Goal: Transaction & Acquisition: Obtain resource

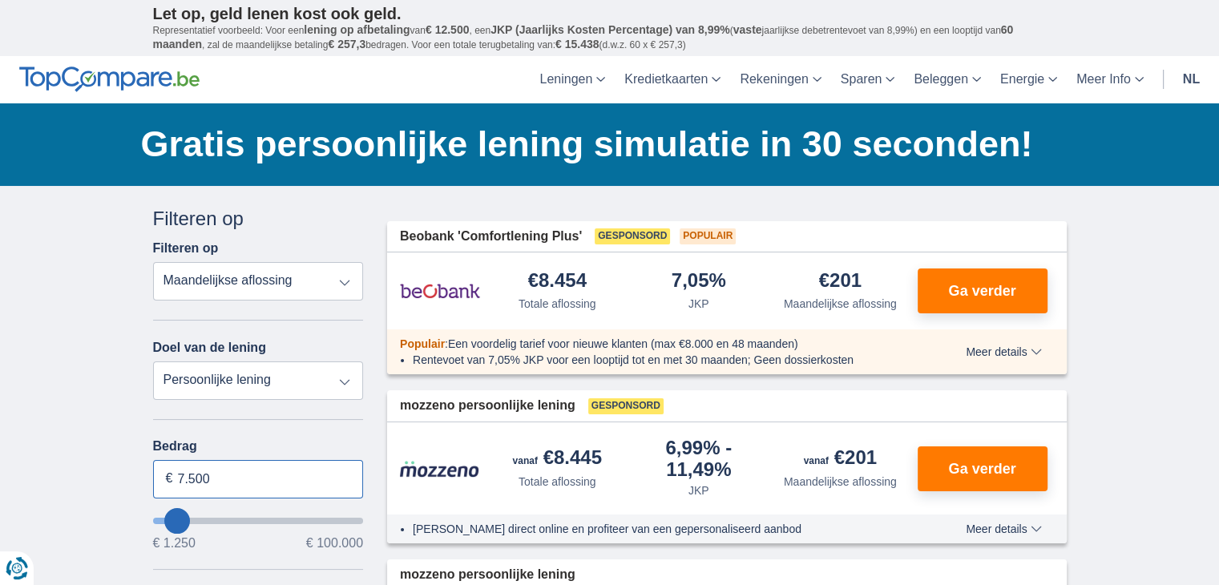
click at [234, 482] on input "7.500" at bounding box center [258, 479] width 211 height 38
type input "7"
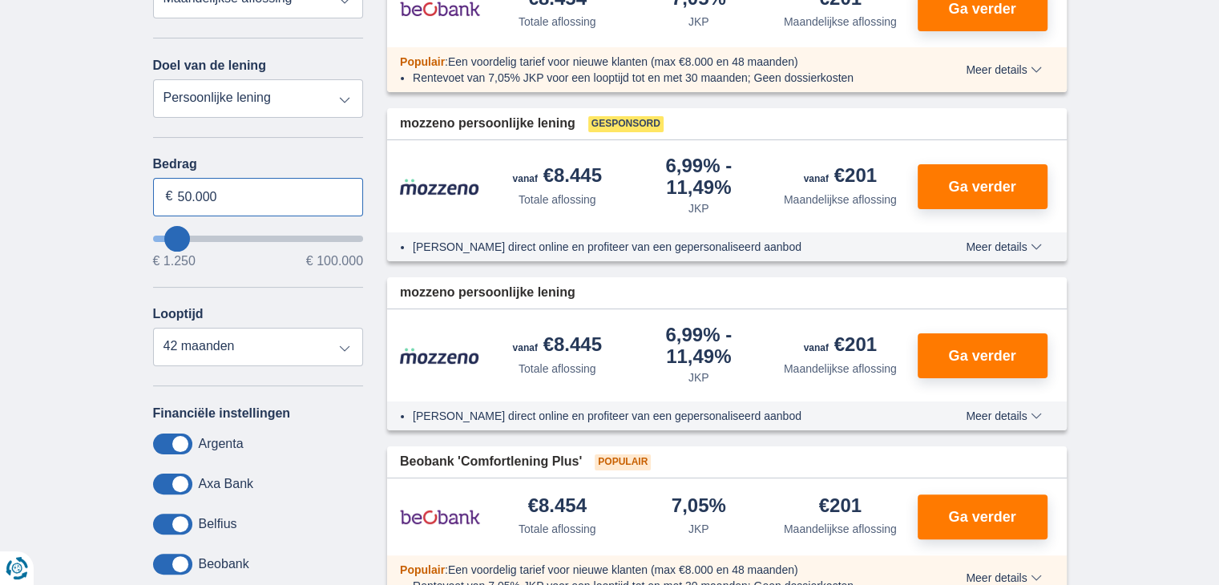
scroll to position [321, 0]
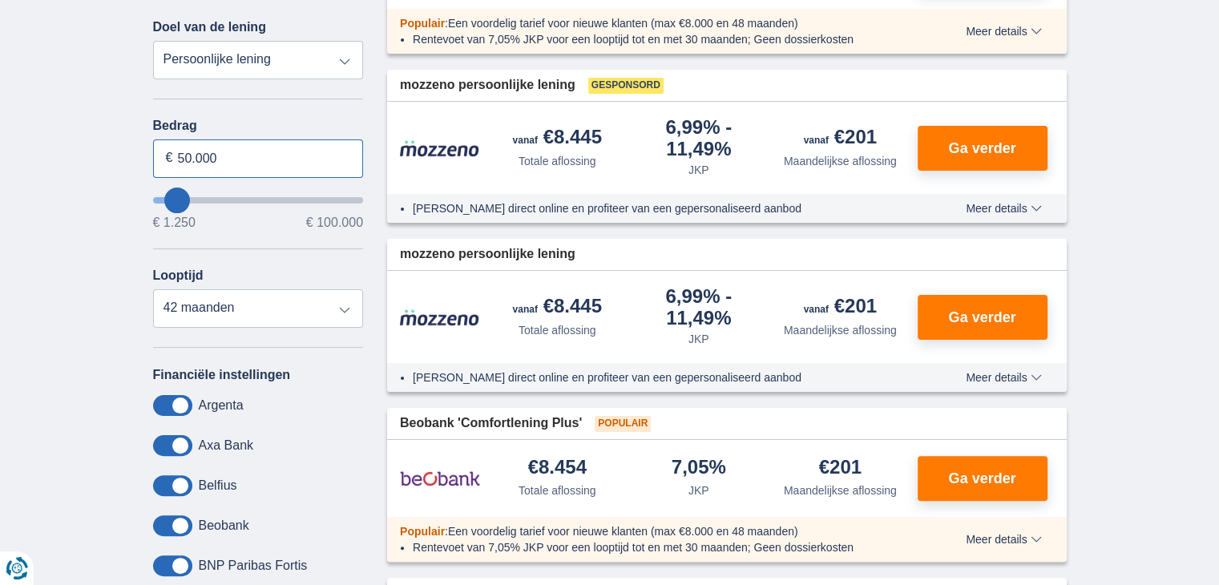
type input "50.000"
type input "50250"
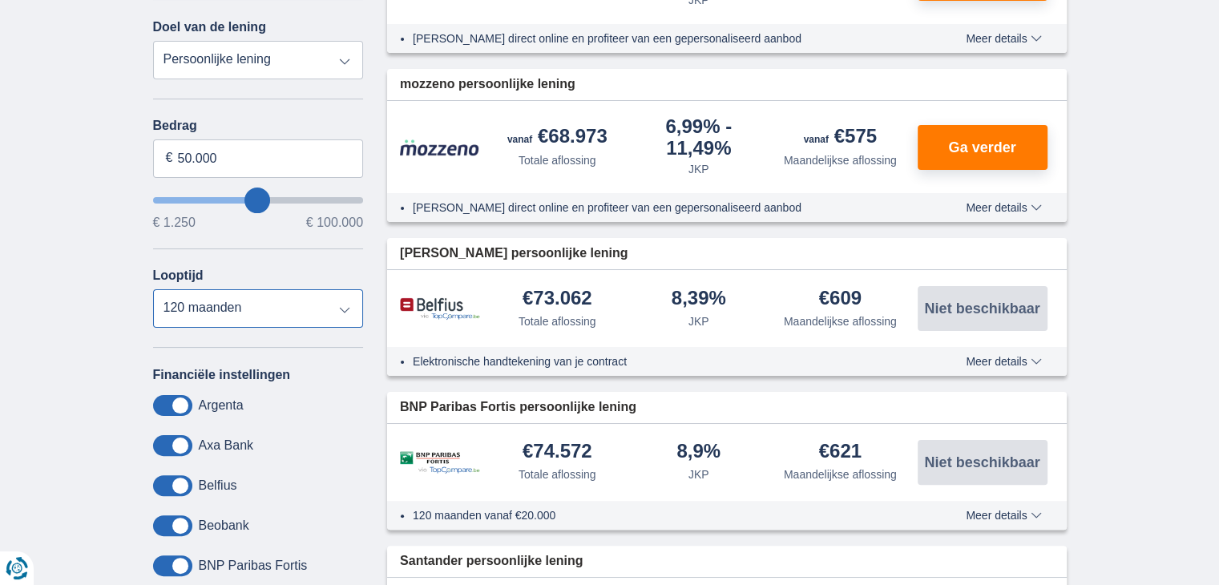
click at [153, 289] on select "12 maanden 18 maanden 24 maanden 30 maanden 36 maanden 42 maanden 48 maanden 60…" at bounding box center [258, 308] width 211 height 38
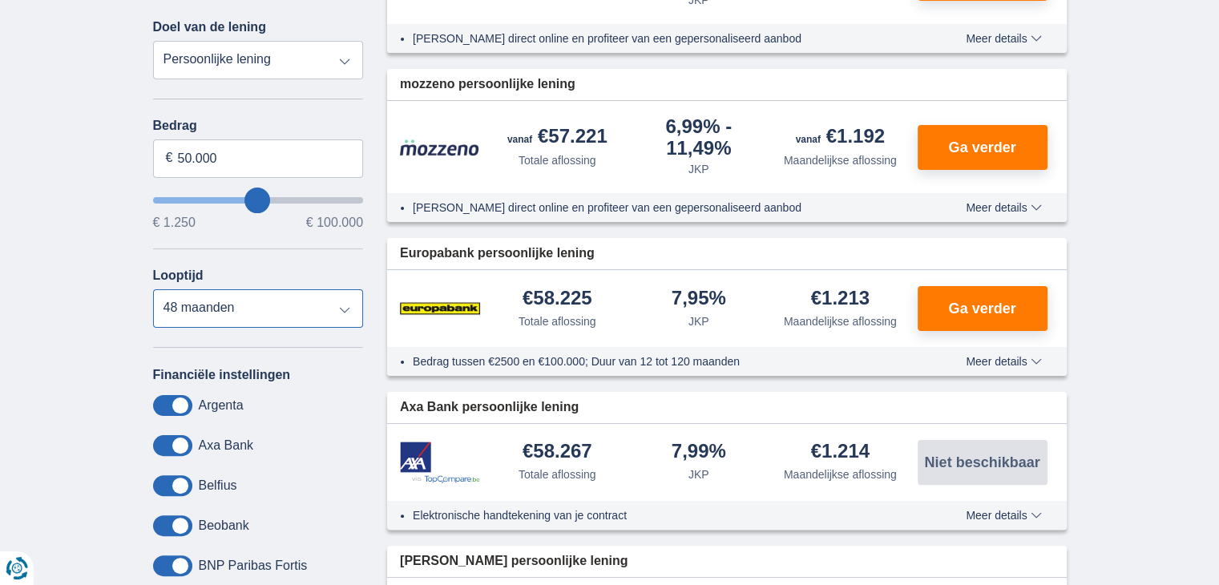
click at [346, 305] on select "12 maanden 18 maanden 24 maanden 30 maanden 36 maanden 42 maanden 48 maanden 60…" at bounding box center [258, 308] width 211 height 38
select select "60"
click at [153, 289] on select "12 maanden 18 maanden 24 maanden 30 maanden 36 maanden 42 maanden 48 maanden 60…" at bounding box center [258, 308] width 211 height 38
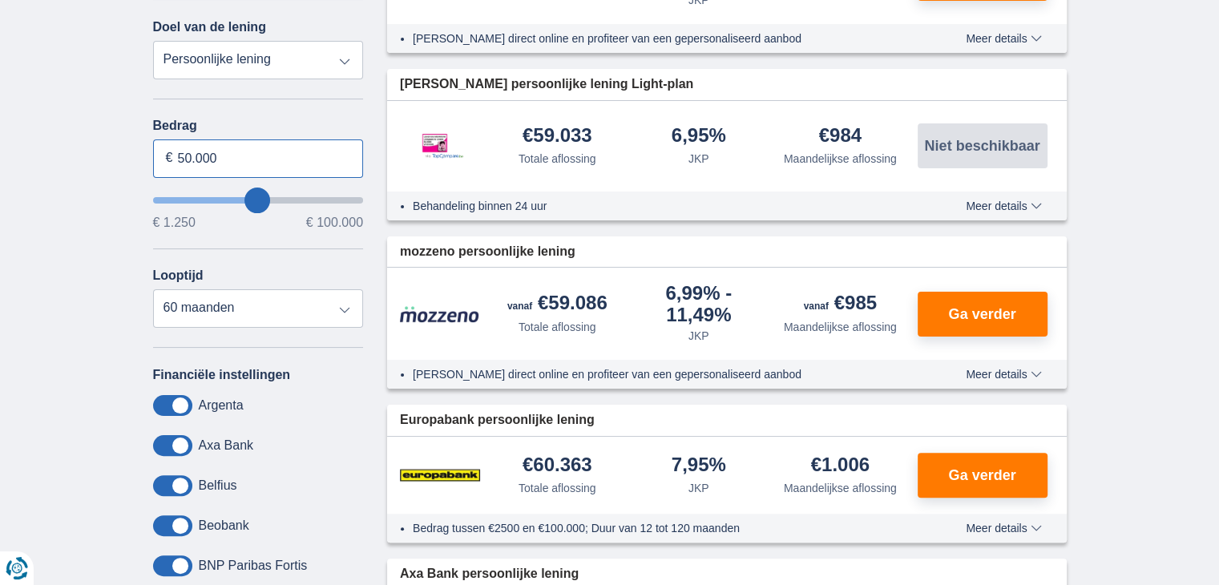
click at [192, 158] on input "50.000" at bounding box center [258, 158] width 211 height 38
type input "45.000"
type input "45250"
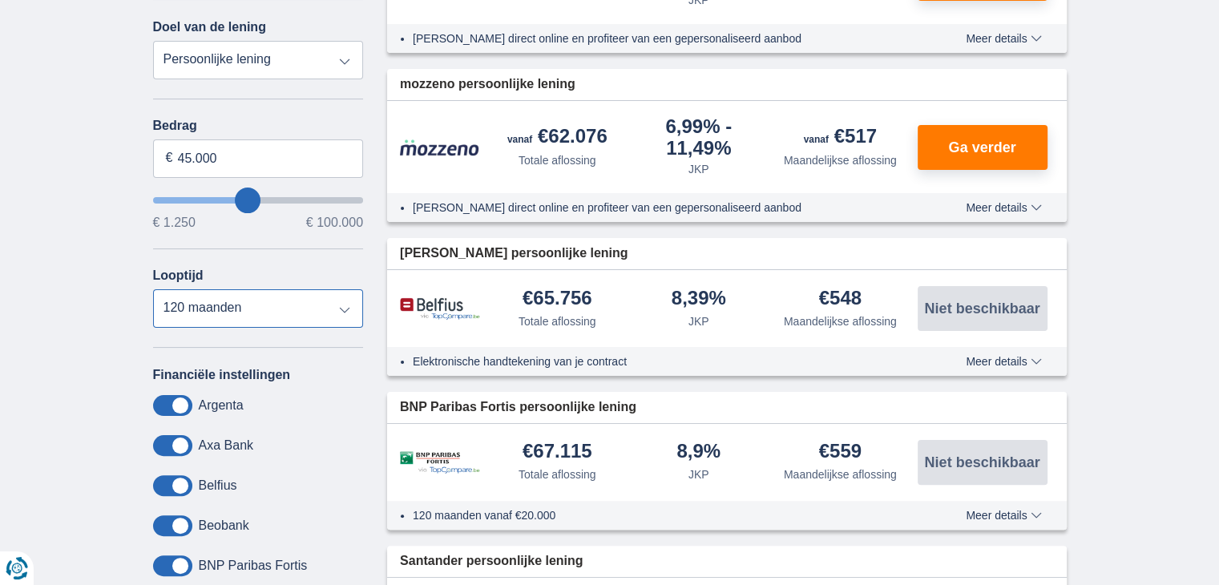
click at [153, 289] on select "12 maanden 18 maanden 24 maanden 30 maanden 36 maanden 42 maanden 48 maanden 60…" at bounding box center [258, 308] width 211 height 38
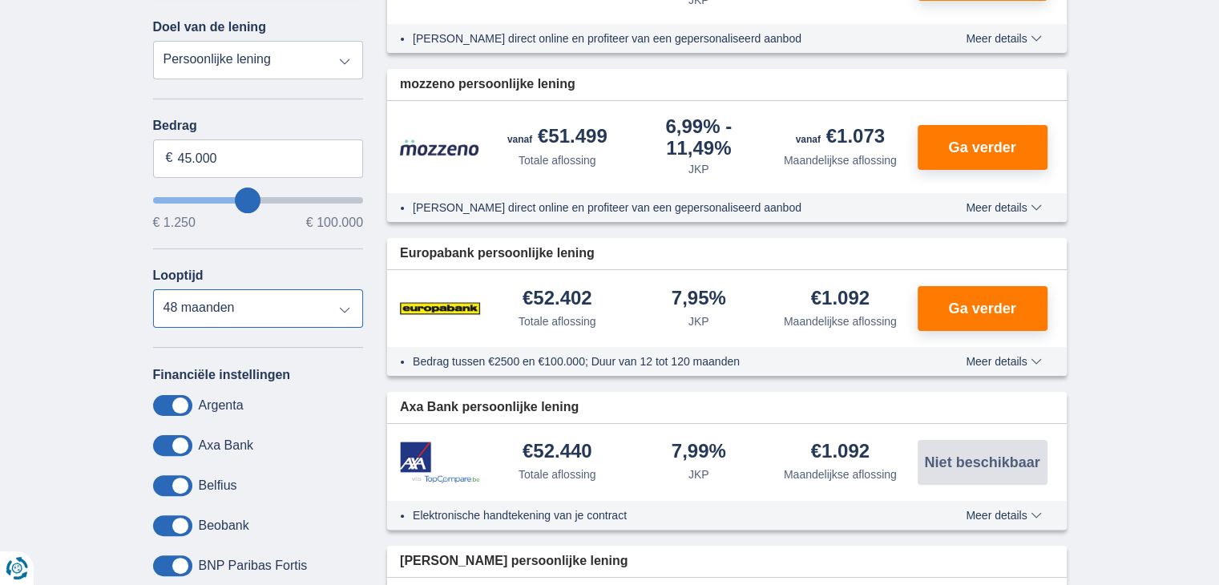
click at [345, 304] on select "12 maanden 18 maanden 24 maanden 30 maanden 36 maanden 42 maanden 48 maanden 60…" at bounding box center [258, 308] width 211 height 38
select select "60"
click at [153, 289] on select "12 maanden 18 maanden 24 maanden 30 maanden 36 maanden 42 maanden 48 maanden 60…" at bounding box center [258, 308] width 211 height 38
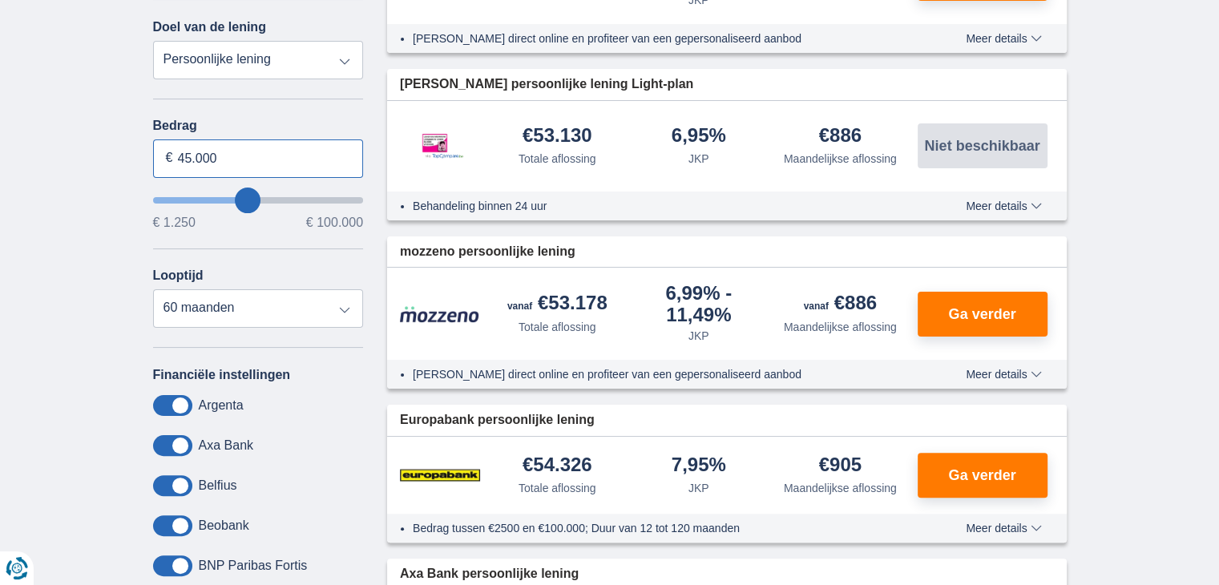
click at [191, 155] on input "45.000" at bounding box center [258, 158] width 211 height 38
type input "50.000"
type input "50250"
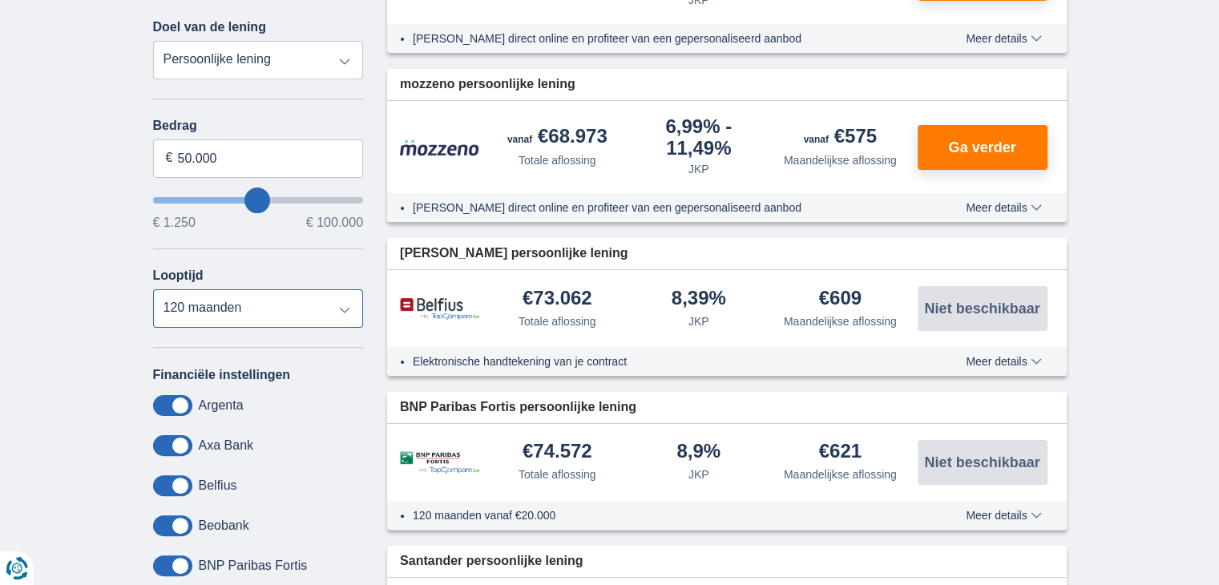
click at [153, 289] on select "12 maanden 18 maanden 24 maanden 30 maanden 36 maanden 42 maanden 48 maanden 60…" at bounding box center [258, 308] width 211 height 38
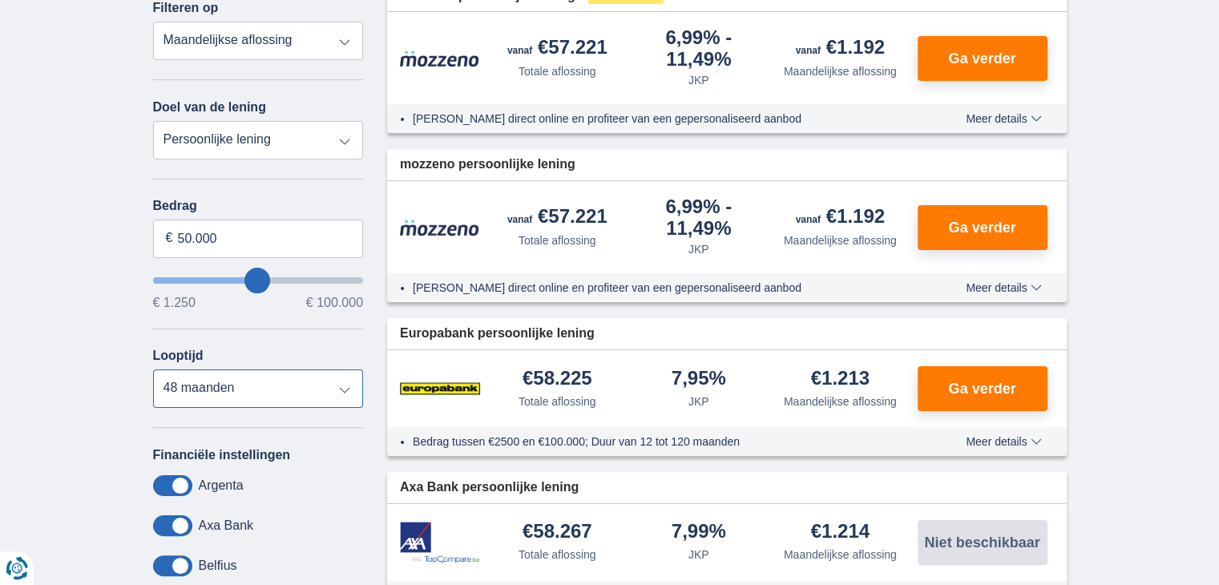
scroll to position [240, 0]
click at [347, 387] on select "12 maanden 18 maanden 24 maanden 30 maanden 36 maanden 42 maanden 48 maanden 60…" at bounding box center [258, 388] width 211 height 38
select select "60"
click at [153, 369] on select "12 maanden 18 maanden 24 maanden 30 maanden 36 maanden 42 maanden 48 maanden 60…" at bounding box center [258, 388] width 211 height 38
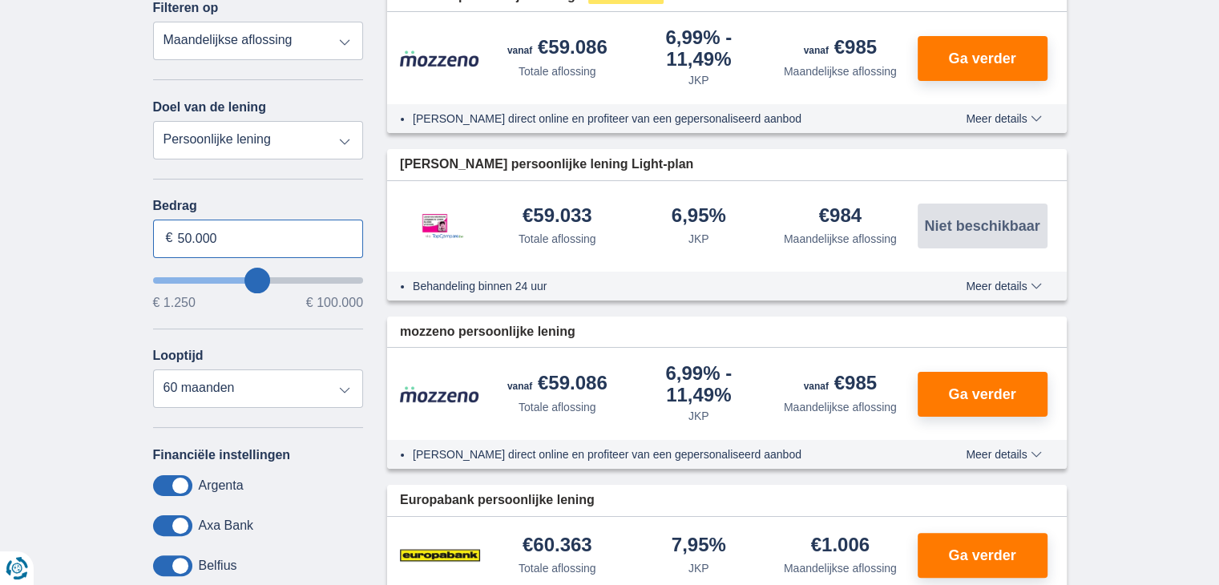
click at [186, 232] on input "50.000" at bounding box center [258, 239] width 211 height 38
type input "40.000"
type input "40250"
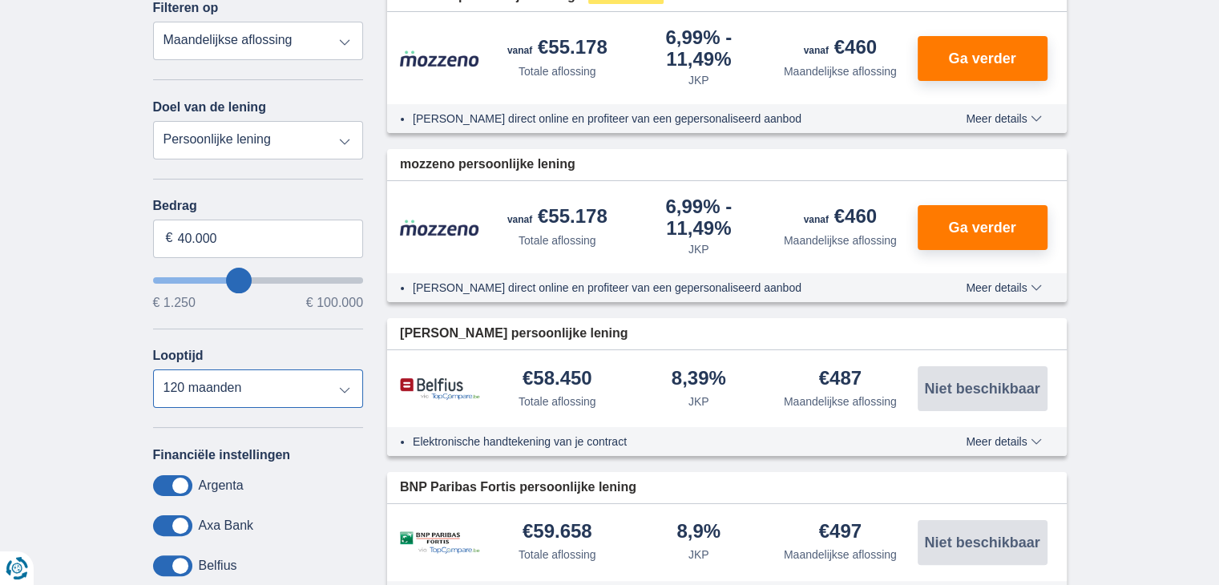
click at [153, 369] on select "12 maanden 18 maanden 24 maanden 30 maanden 36 maanden 42 maanden 48 maanden 60…" at bounding box center [258, 388] width 211 height 38
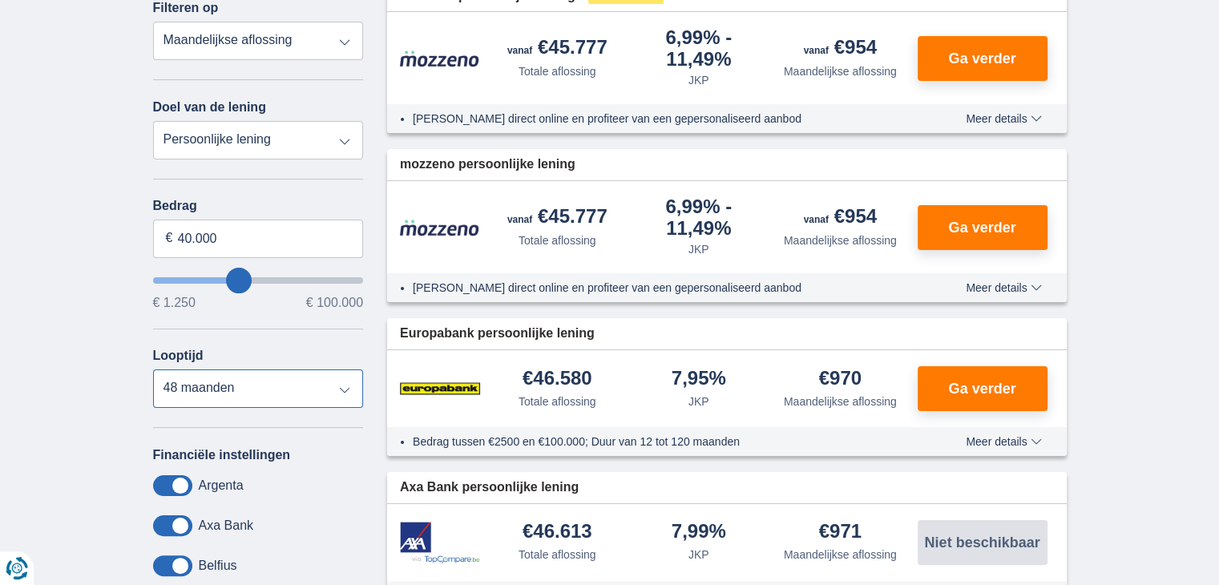
click at [348, 387] on select "12 maanden 18 maanden 24 maanden 30 maanden 36 maanden 42 maanden 48 maanden 60…" at bounding box center [258, 388] width 211 height 38
select select "60"
click at [153, 369] on select "12 maanden 18 maanden 24 maanden 30 maanden 36 maanden 42 maanden 48 maanden 60…" at bounding box center [258, 388] width 211 height 38
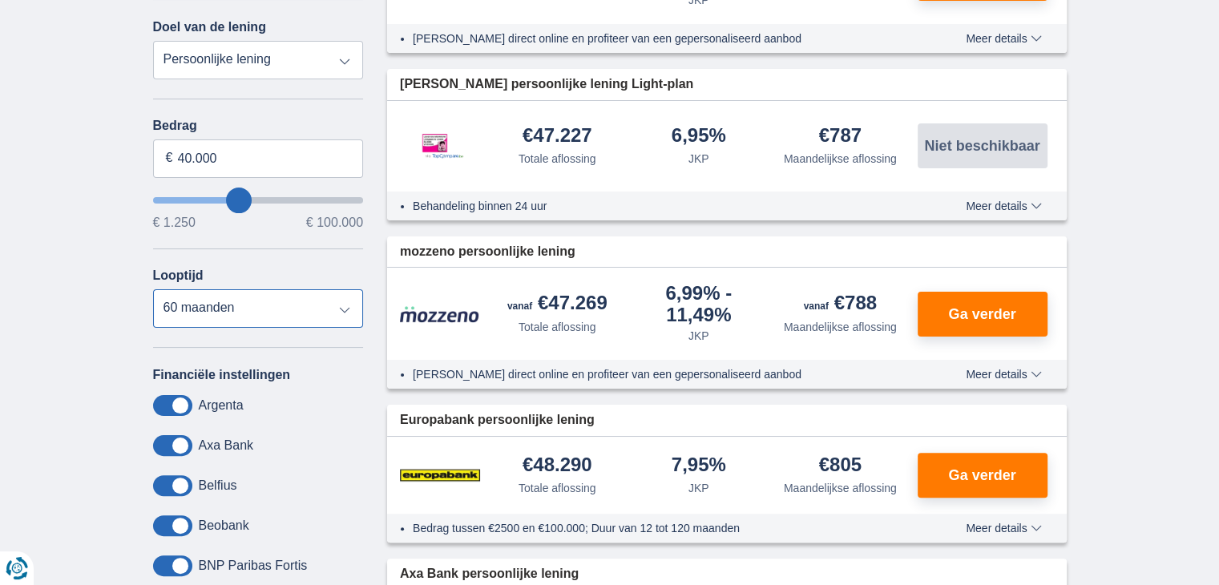
scroll to position [321, 0]
click at [182, 156] on input "40.000" at bounding box center [258, 158] width 211 height 38
type input "50.000"
type input "50250"
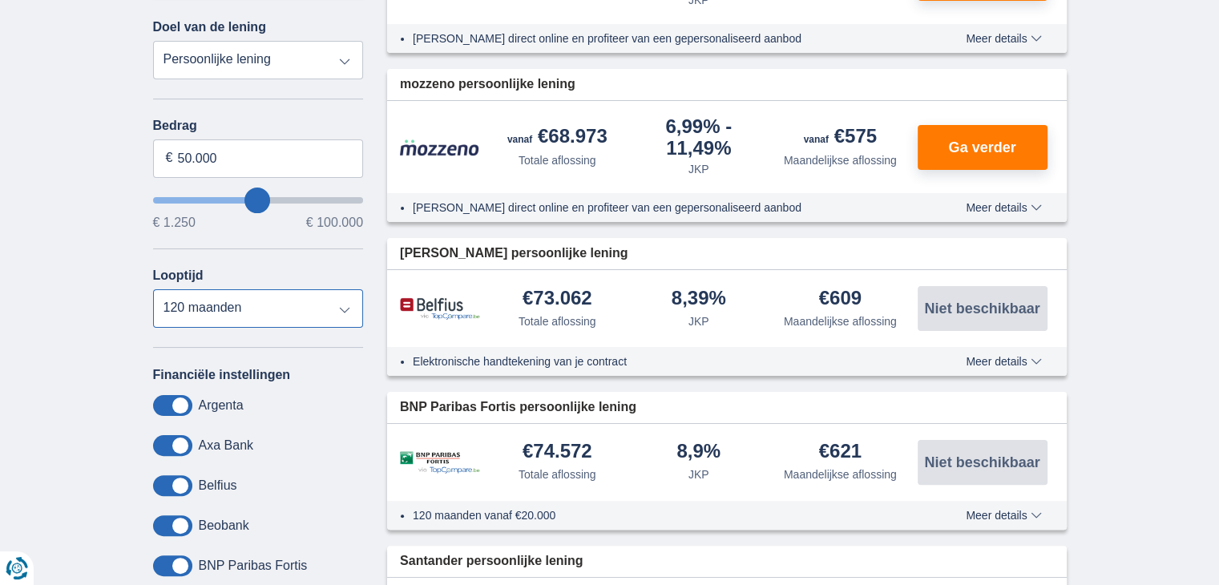
select select "48"
click at [153, 289] on select "12 maanden 18 maanden 24 maanden 30 maanden 36 maanden 42 maanden 48 maanden 60…" at bounding box center [258, 308] width 211 height 38
